Goal: Task Accomplishment & Management: Manage account settings

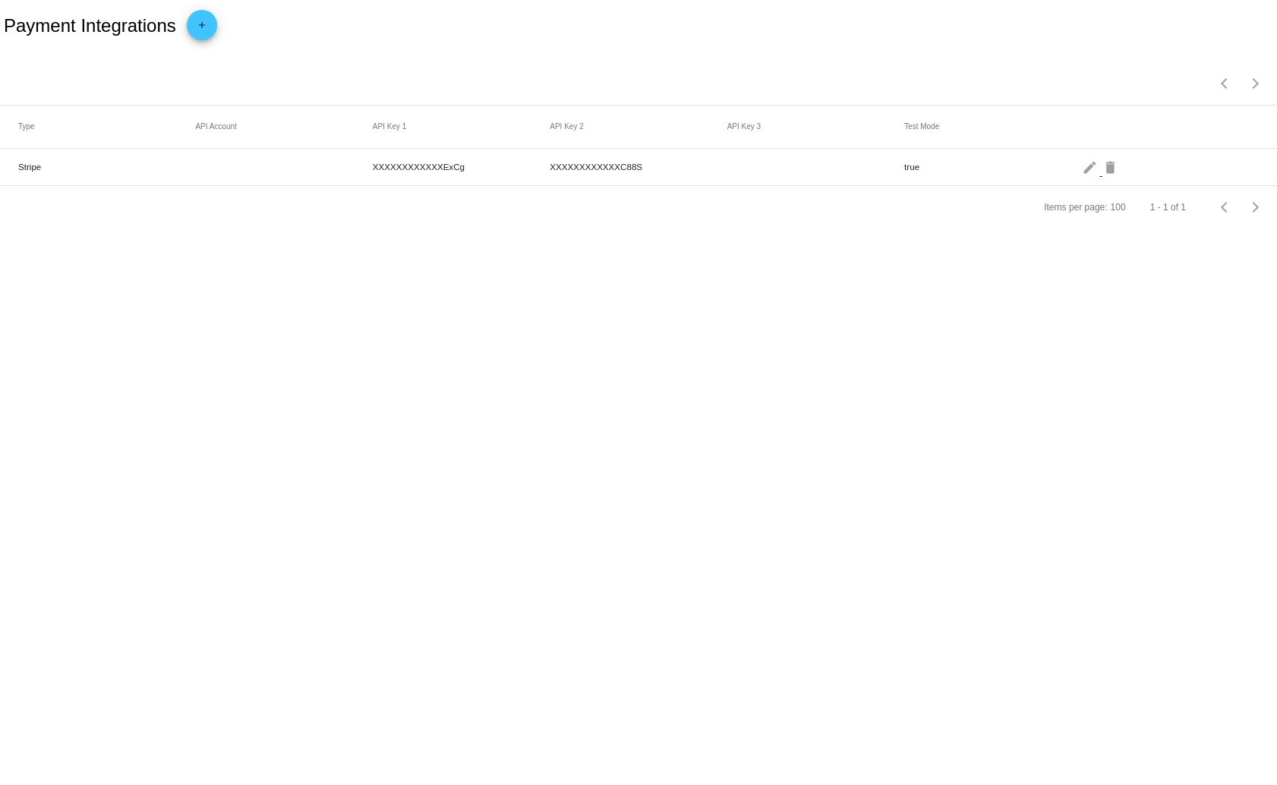
click at [26, 170] on mat-cell "Stripe" at bounding box center [106, 166] width 177 height 17
click at [1083, 171] on mat-icon "edit" at bounding box center [1091, 167] width 18 height 24
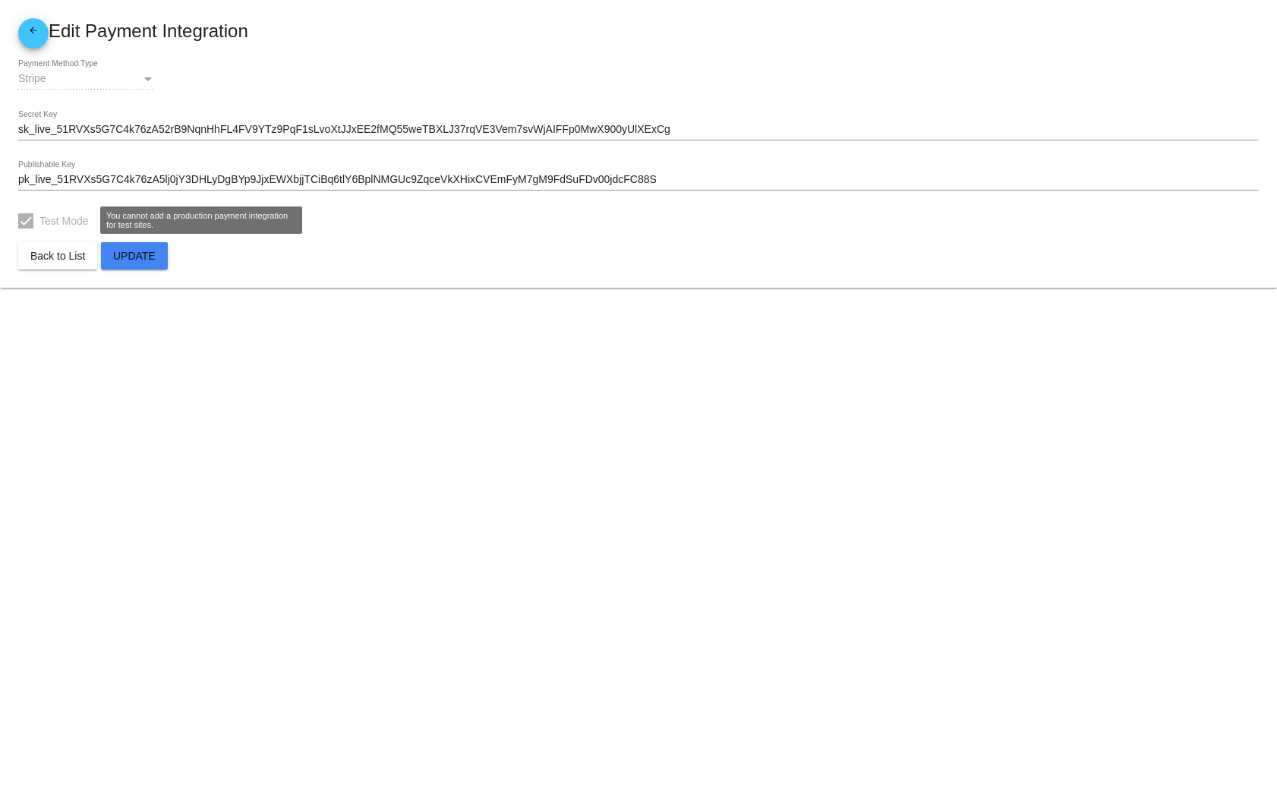
click at [20, 220] on div at bounding box center [25, 220] width 15 height 15
click at [68, 260] on span "Back to List" at bounding box center [57, 256] width 55 height 12
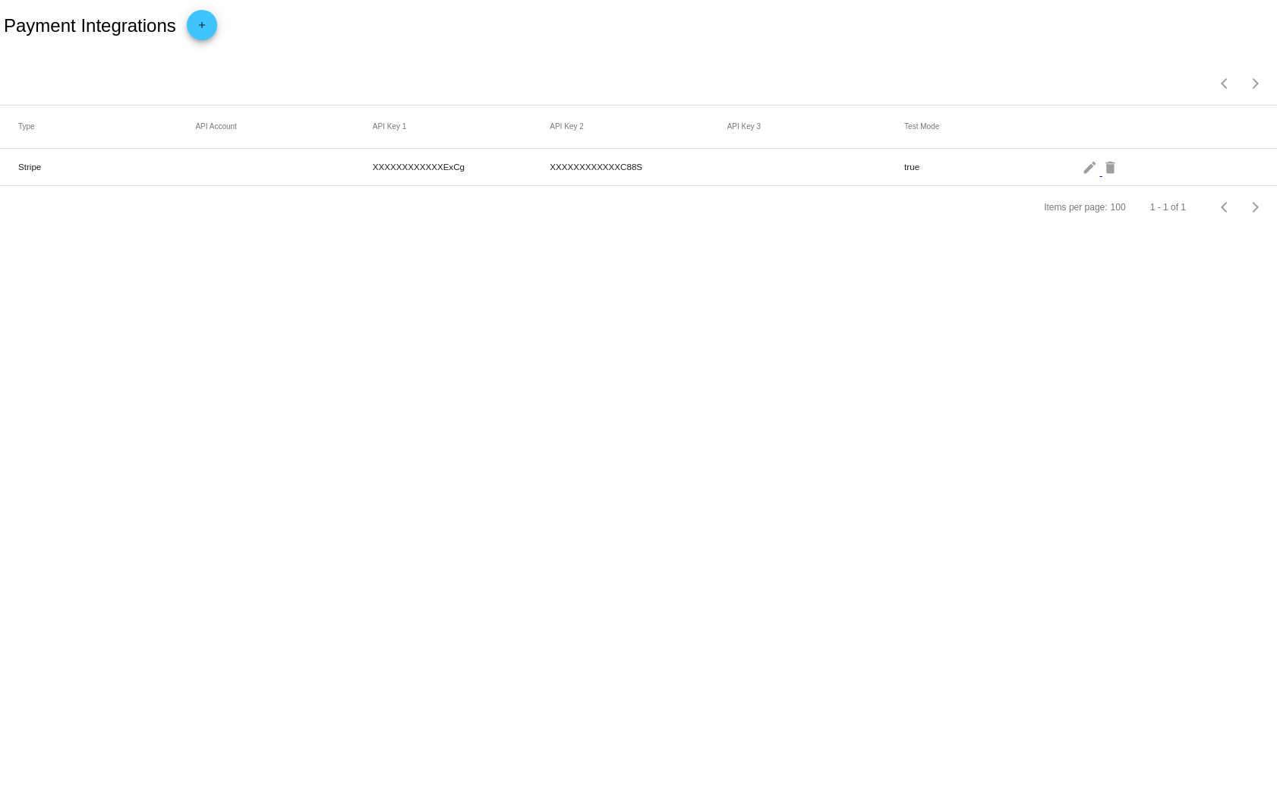
click at [1079, 172] on mat-cell "true" at bounding box center [992, 166] width 177 height 17
click at [1082, 172] on mat-icon "edit" at bounding box center [1091, 167] width 18 height 24
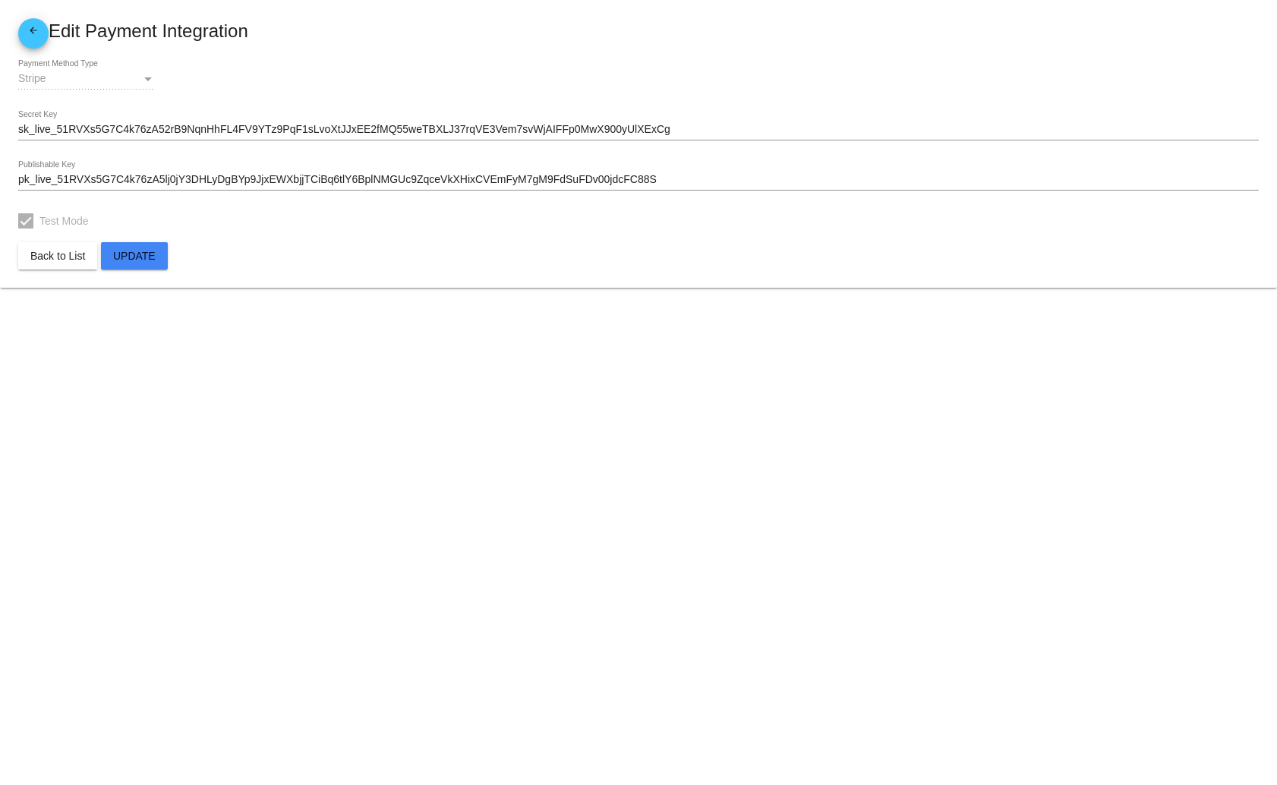
click at [72, 249] on button "Back to List" at bounding box center [57, 255] width 79 height 27
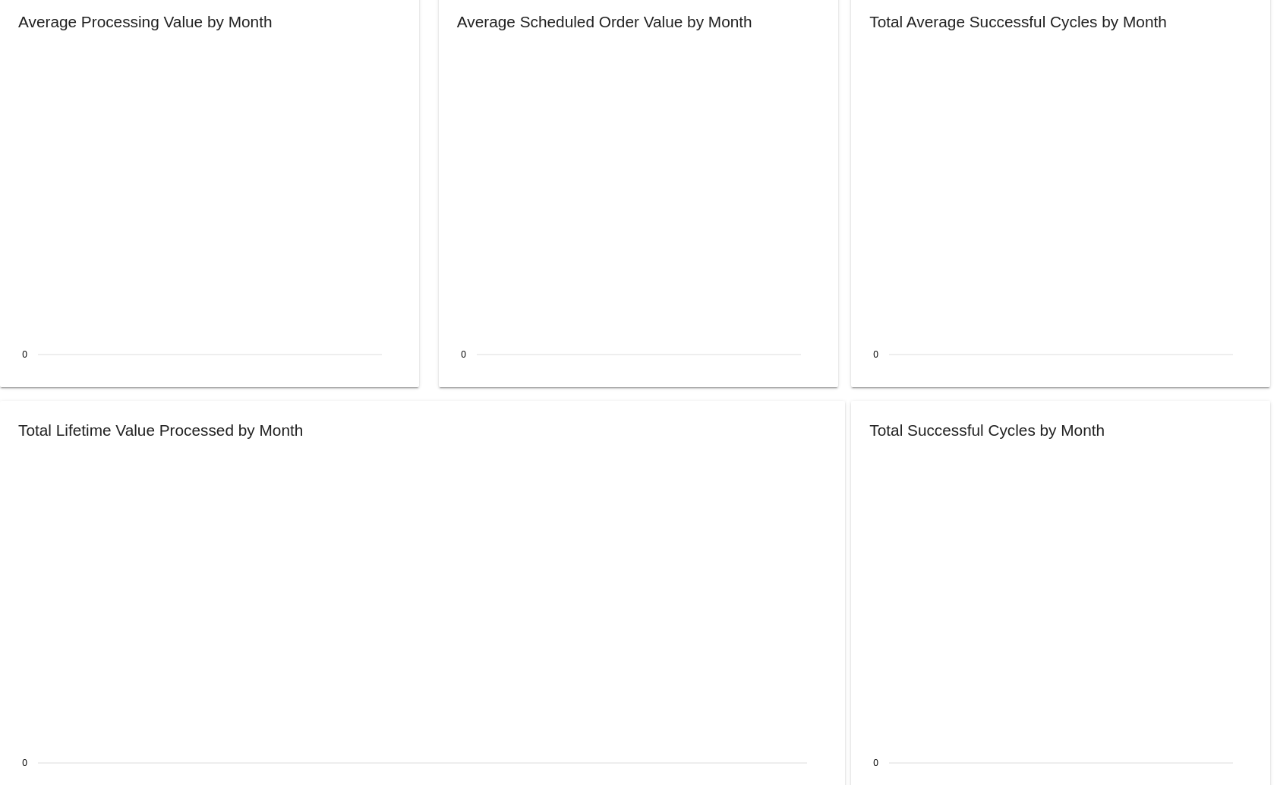
scroll to position [1497, 0]
